Goal: Check status: Check status

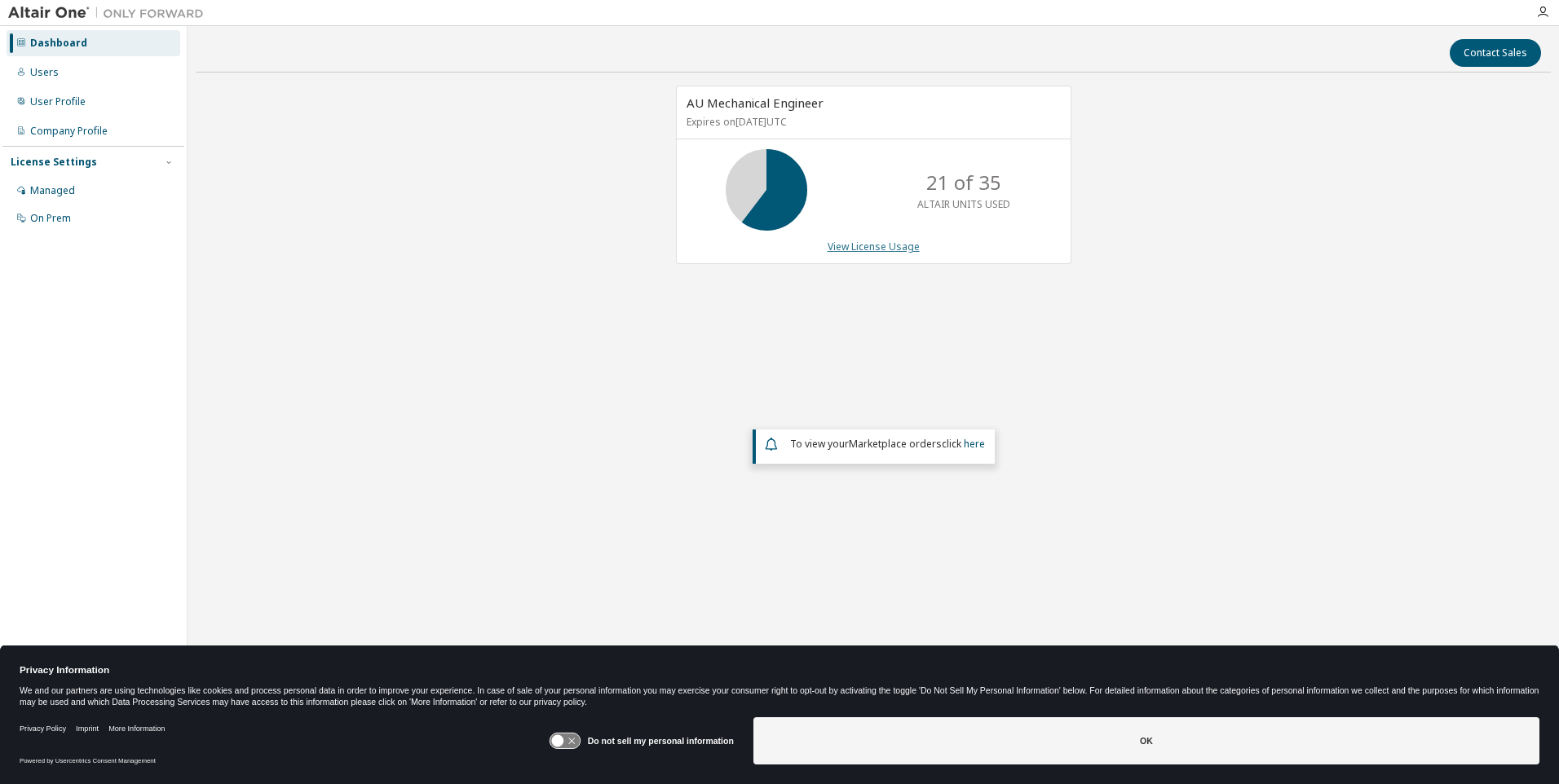
click at [861, 248] on link "View License Usage" at bounding box center [874, 247] width 92 height 14
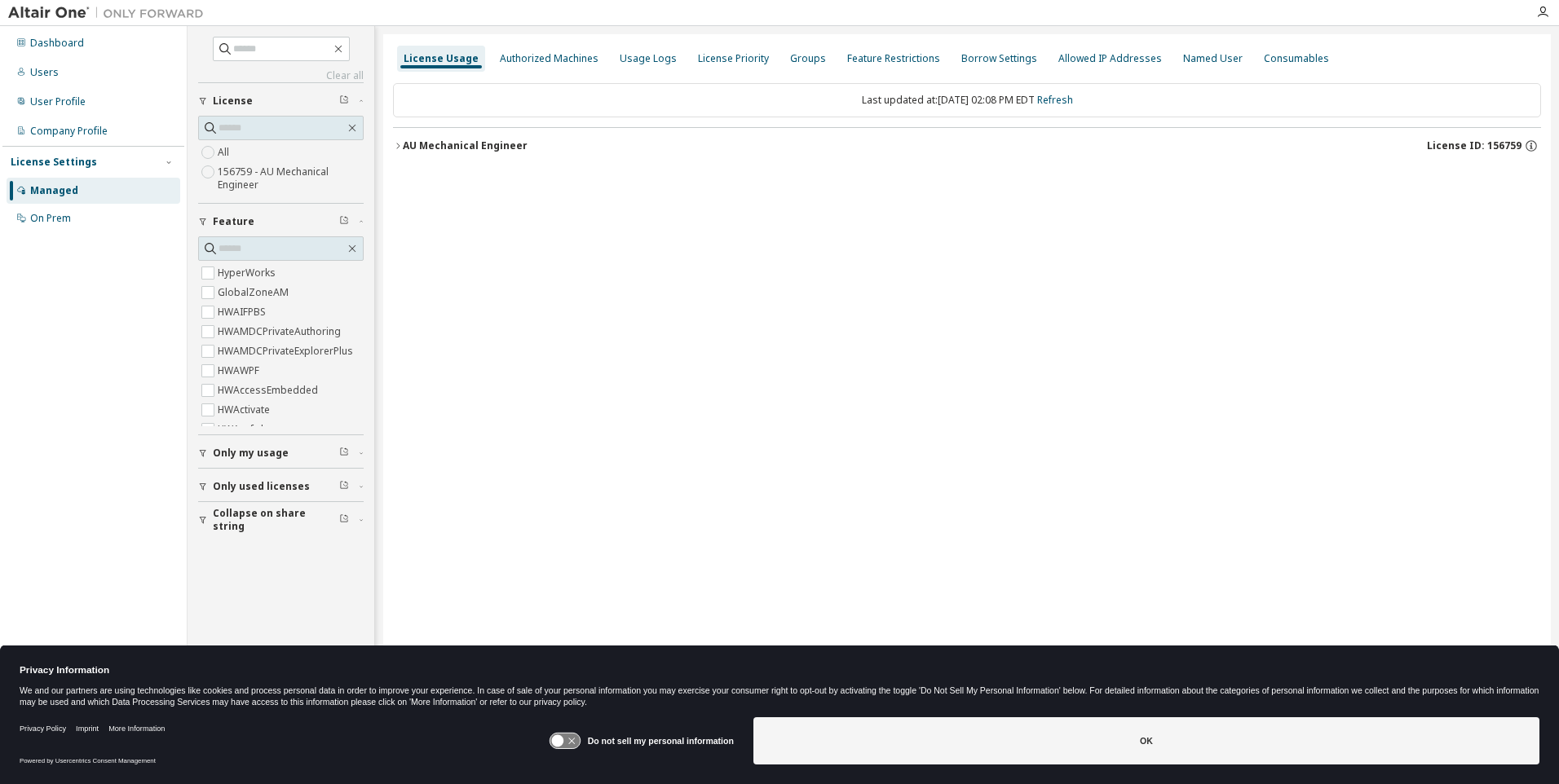
click at [455, 151] on div "AU Mechanical Engineer" at bounding box center [465, 146] width 124 height 13
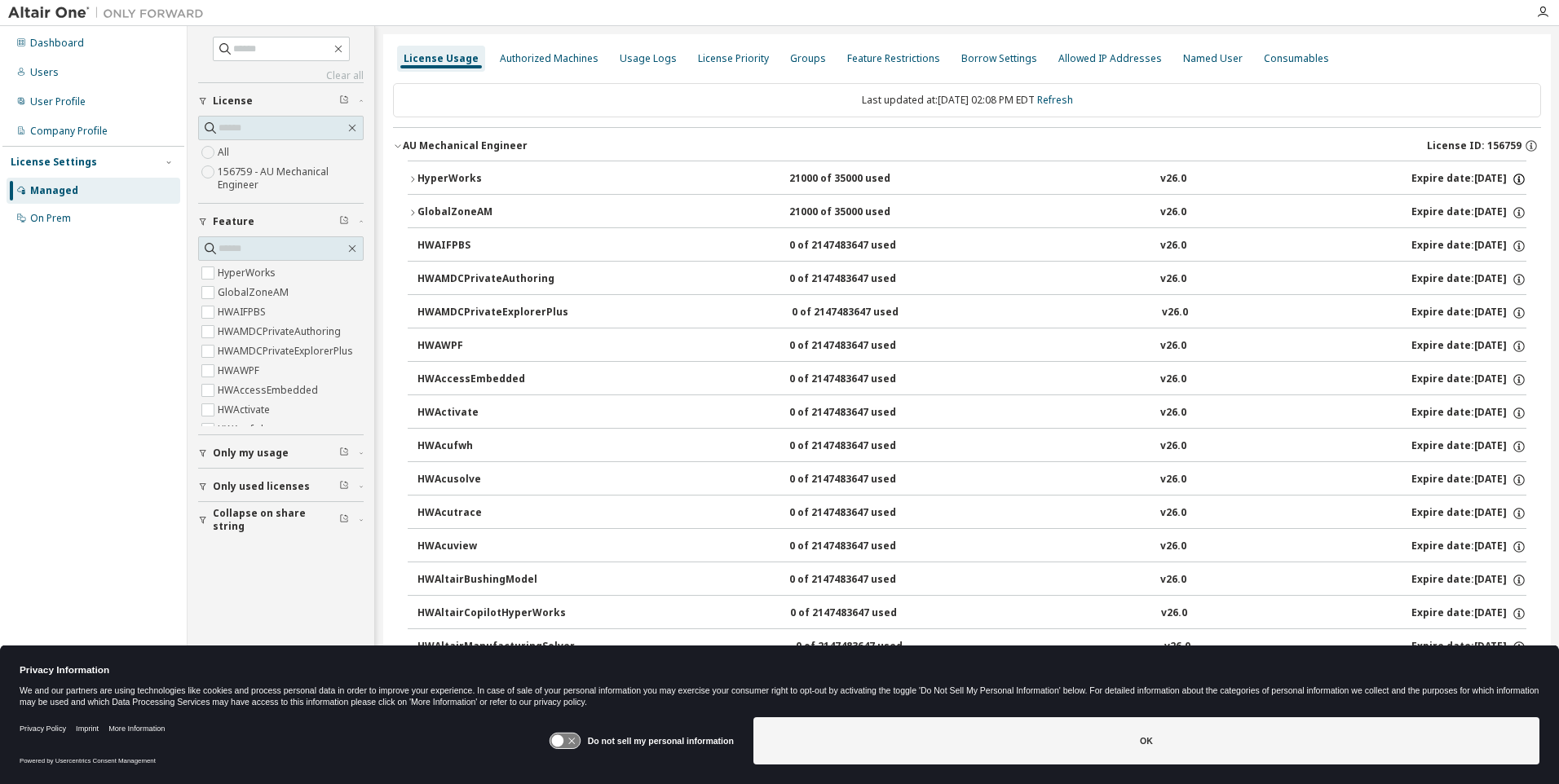
click at [1515, 179] on icon "button" at bounding box center [1519, 180] width 15 height 15
click at [1523, 147] on icon "button" at bounding box center [1531, 146] width 15 height 15
click at [411, 202] on button "GlobalZoneAM 21000 of 35000 used v26.0 Expire date: 2026-02-28" at bounding box center [967, 213] width 1118 height 36
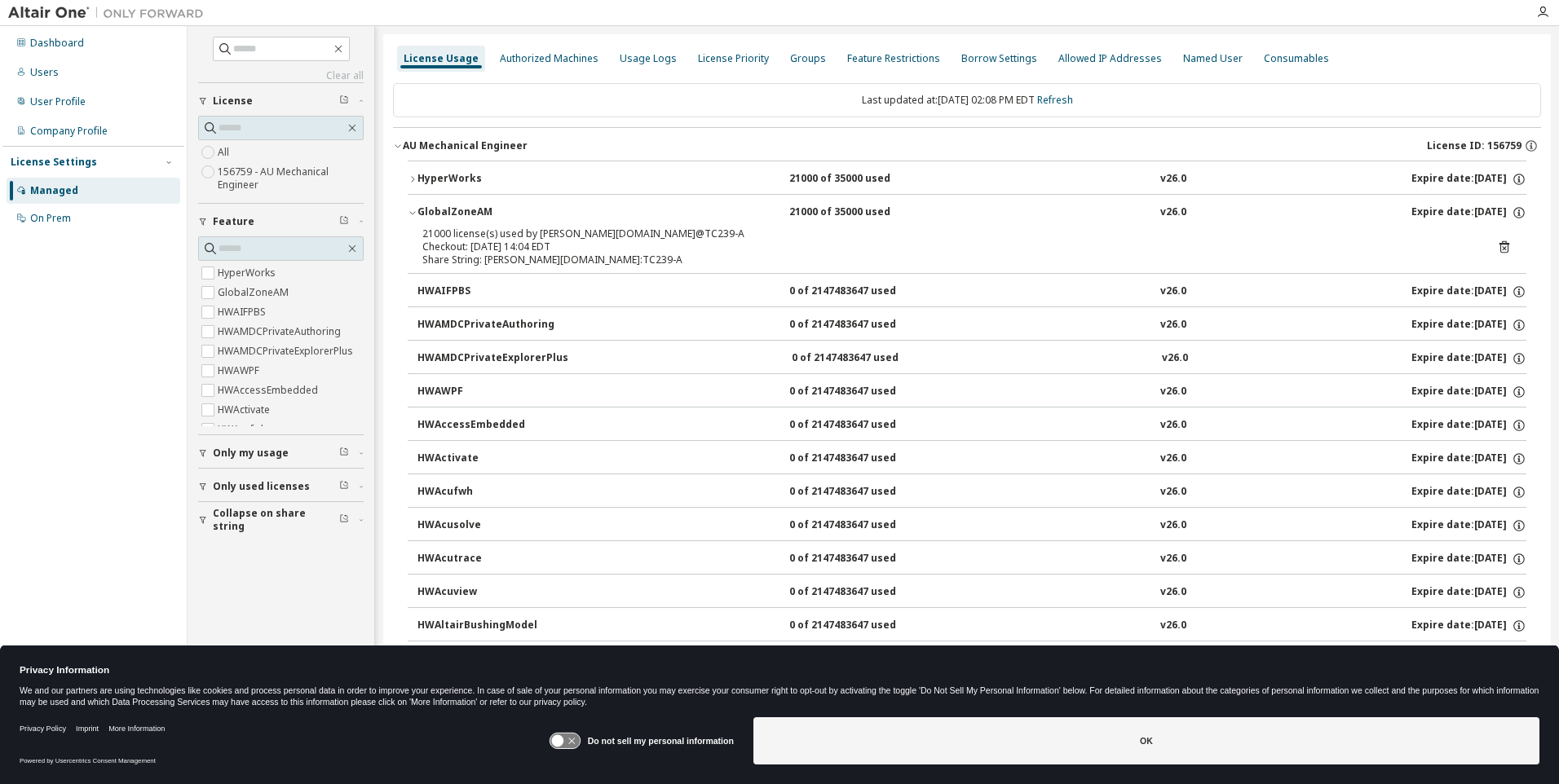
click at [1502, 248] on icon at bounding box center [1503, 248] width 4 height 4
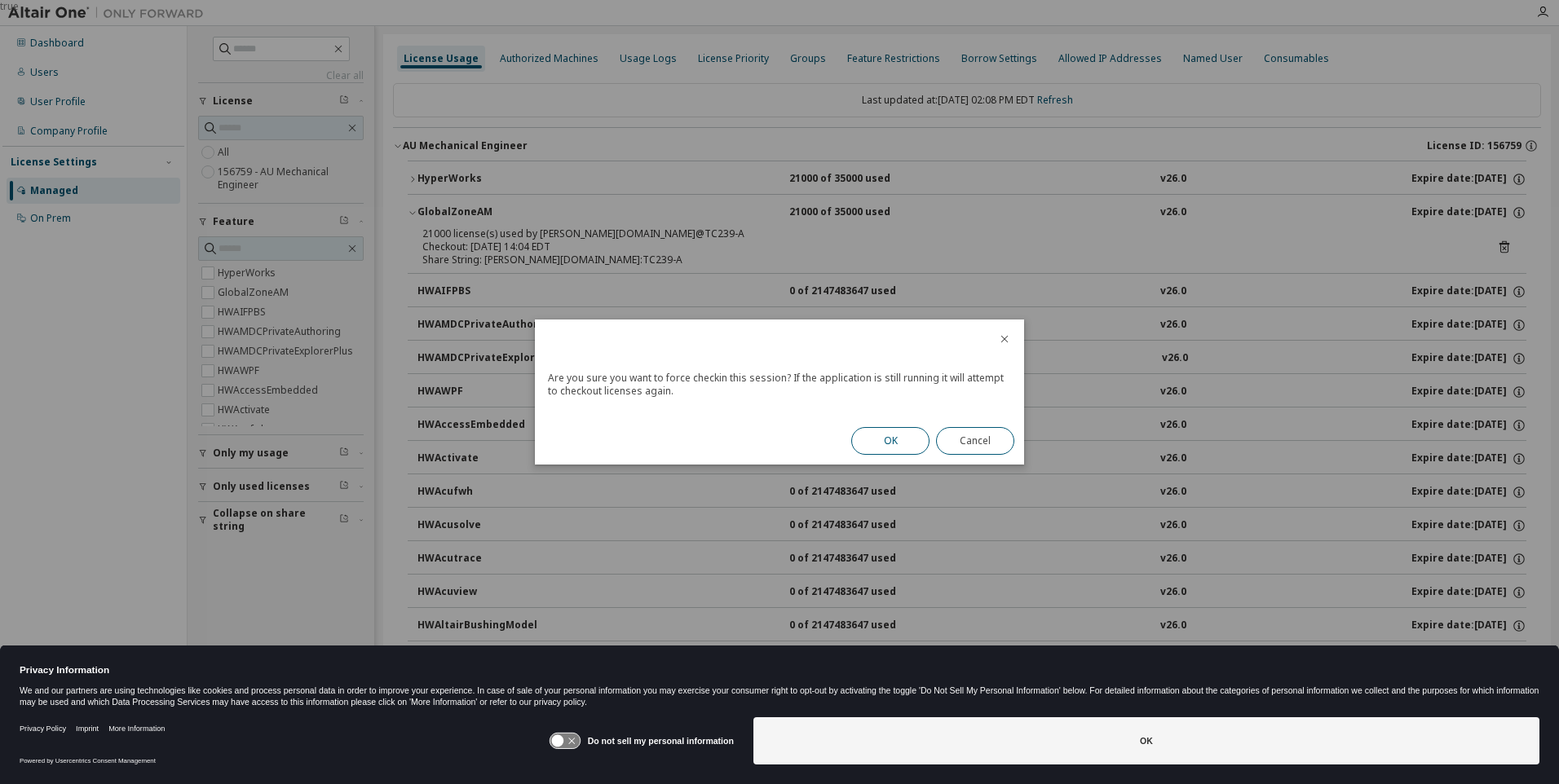
click at [884, 436] on button "OK" at bounding box center [890, 440] width 78 height 27
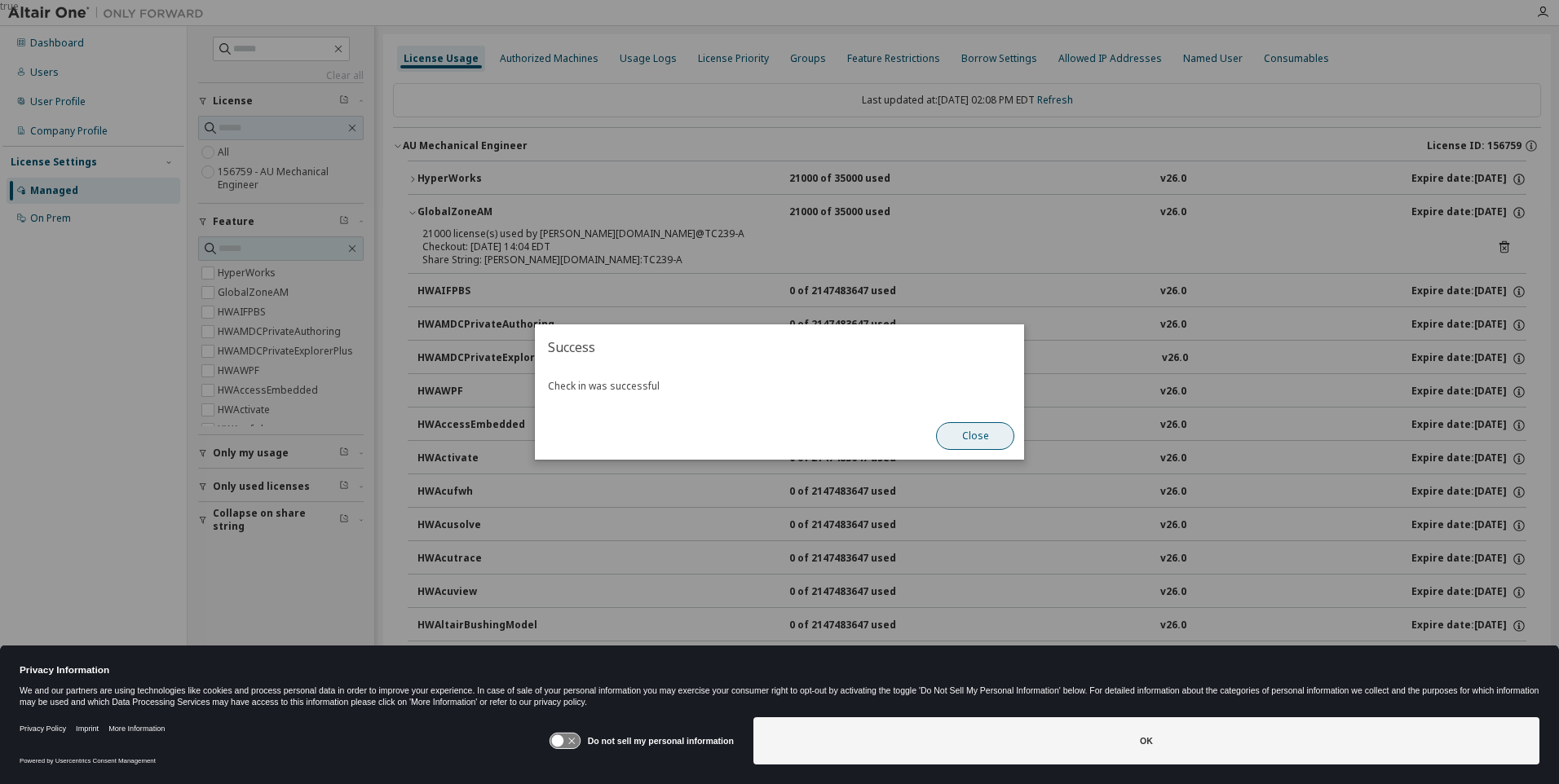
click at [956, 443] on button "Close" at bounding box center [974, 436] width 78 height 27
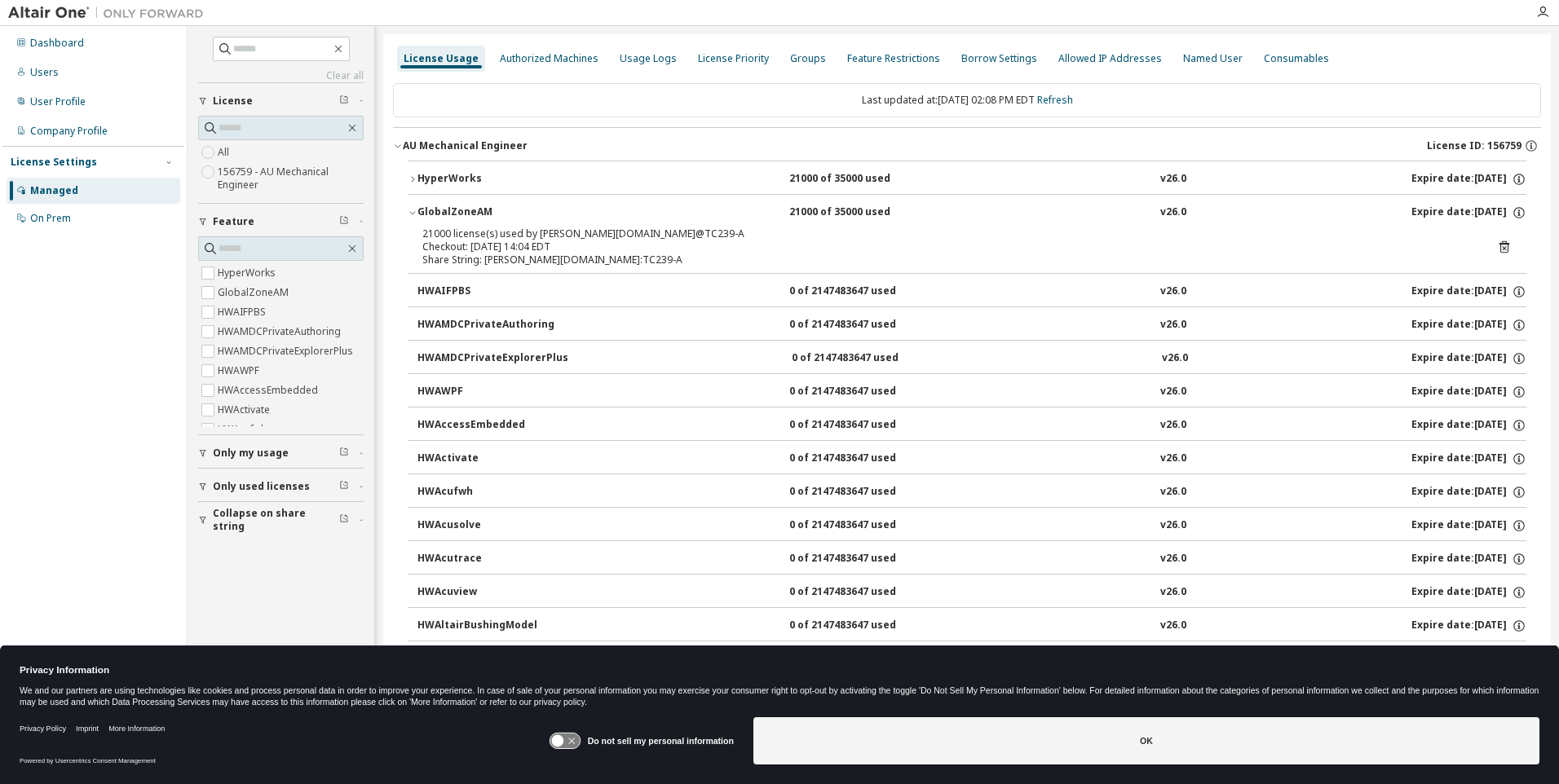
click at [1423, 185] on div "Expire date: 2026-02-28" at bounding box center [1469, 180] width 115 height 15
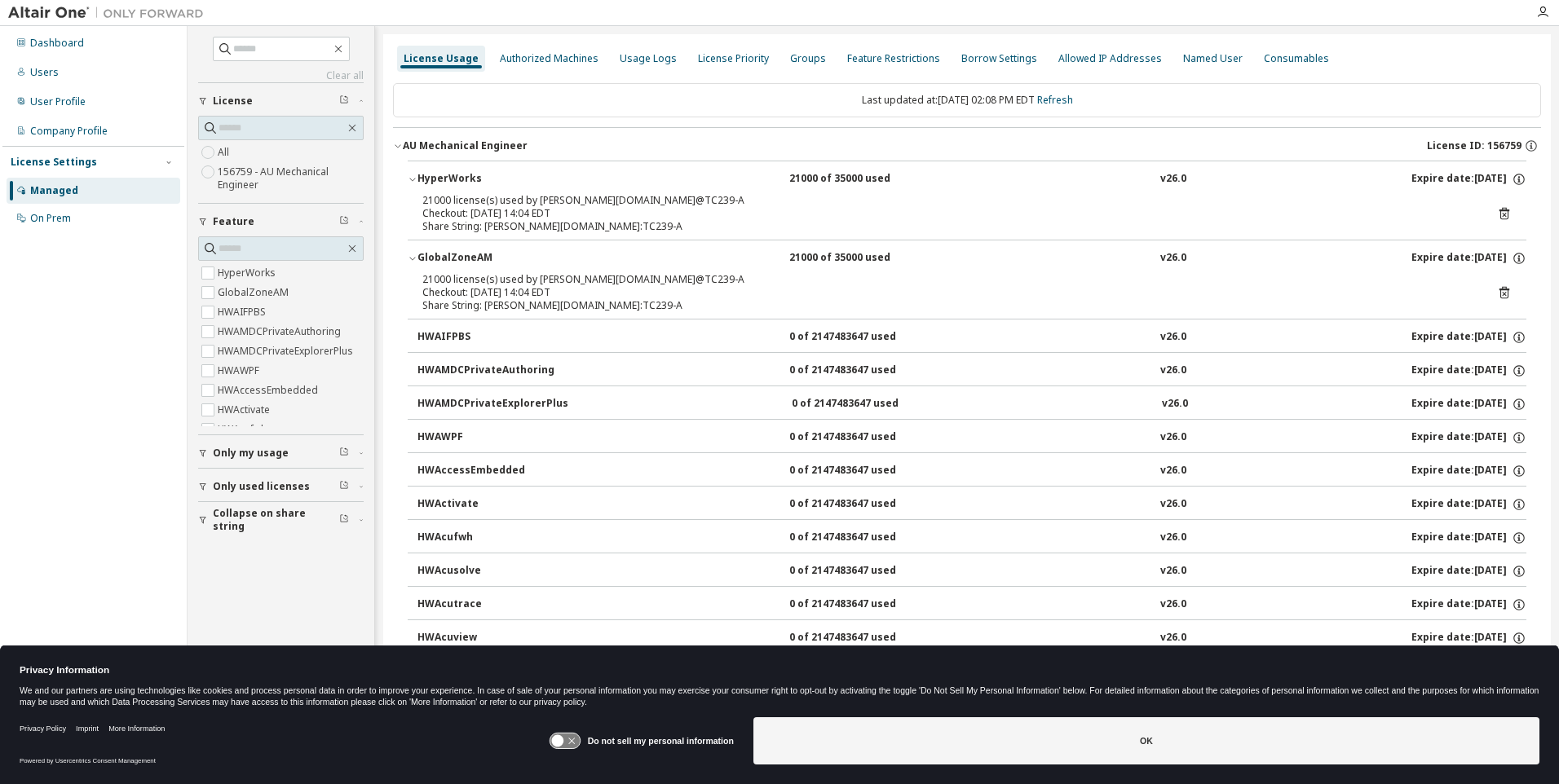
click at [1497, 216] on icon at bounding box center [1504, 214] width 15 height 15
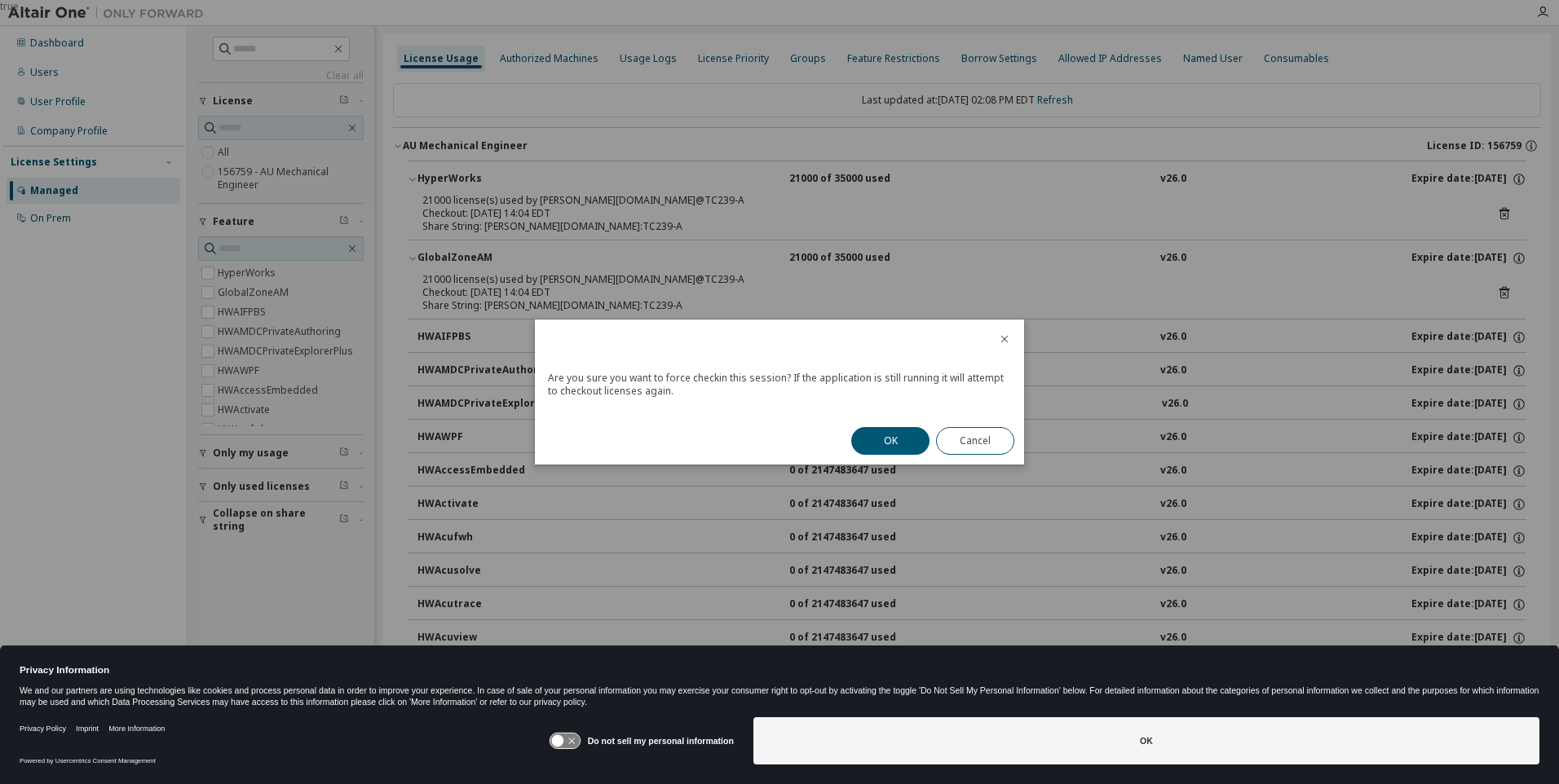
click at [927, 432] on div "OK Cancel" at bounding box center [933, 440] width 183 height 47
click at [921, 434] on button "OK" at bounding box center [890, 440] width 78 height 27
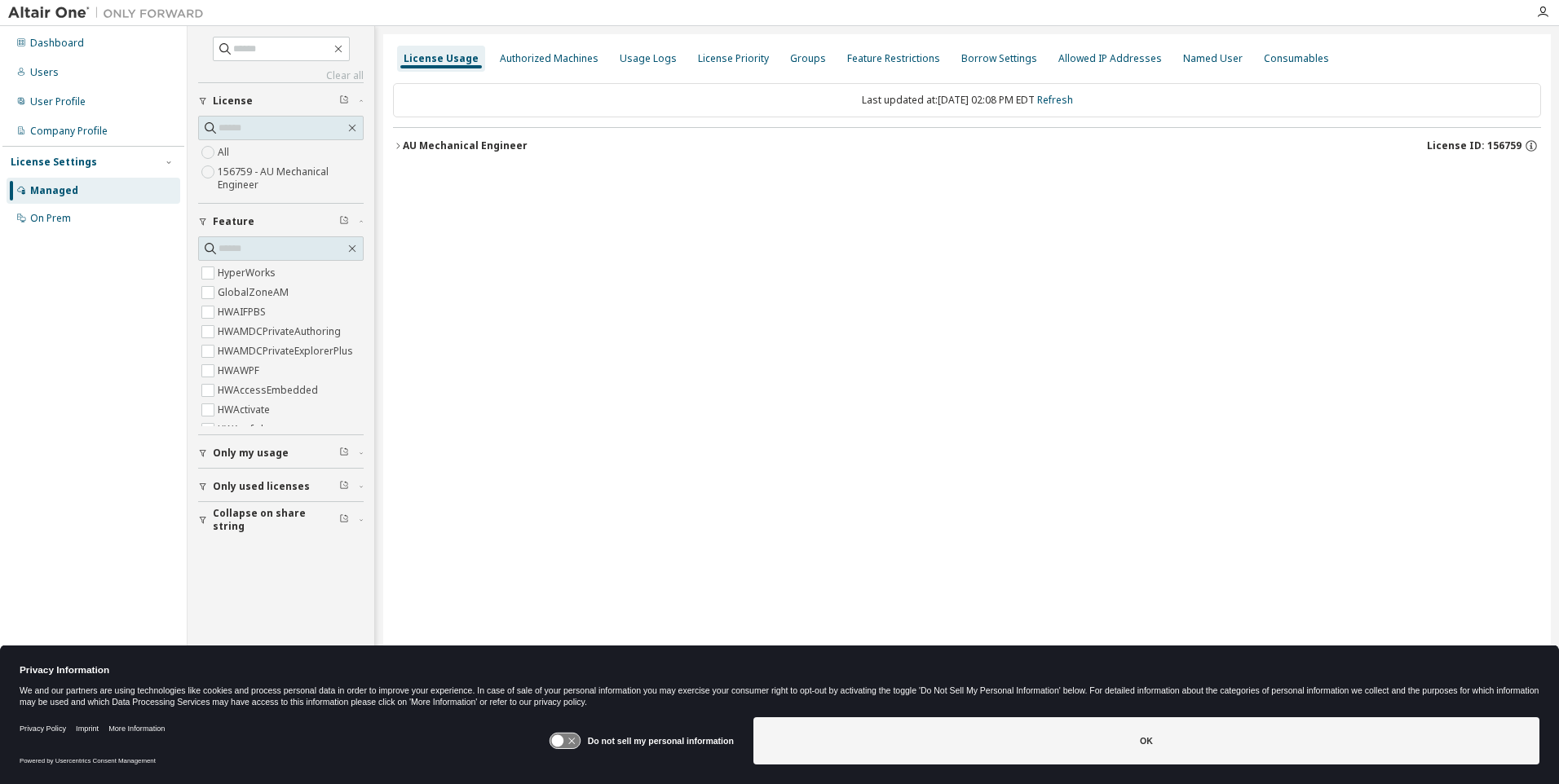
click at [404, 142] on div "AU Mechanical Engineer" at bounding box center [465, 146] width 124 height 13
